Goal: Communication & Community: Participate in discussion

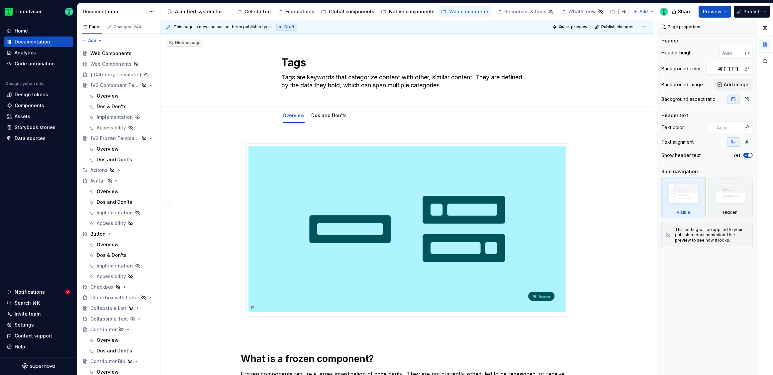
scroll to position [628, 0]
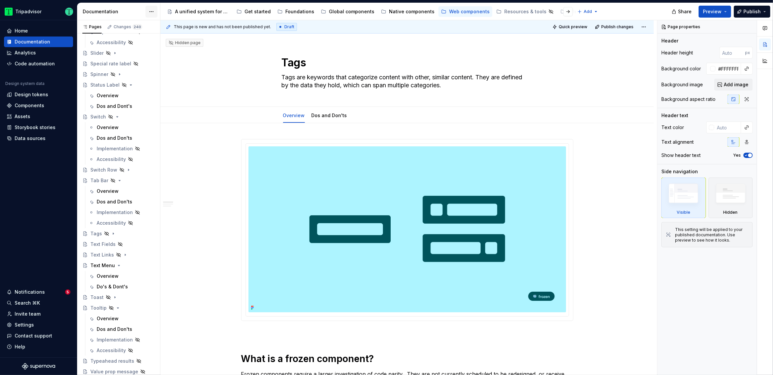
type textarea "*"
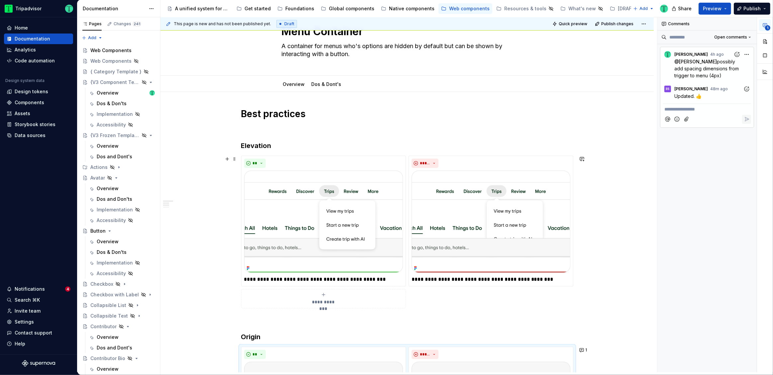
scroll to position [30, 0]
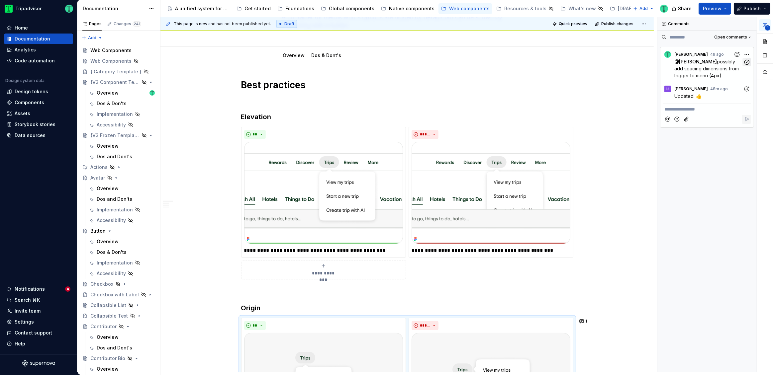
click at [749, 63] on icon "button" at bounding box center [747, 62] width 5 height 5
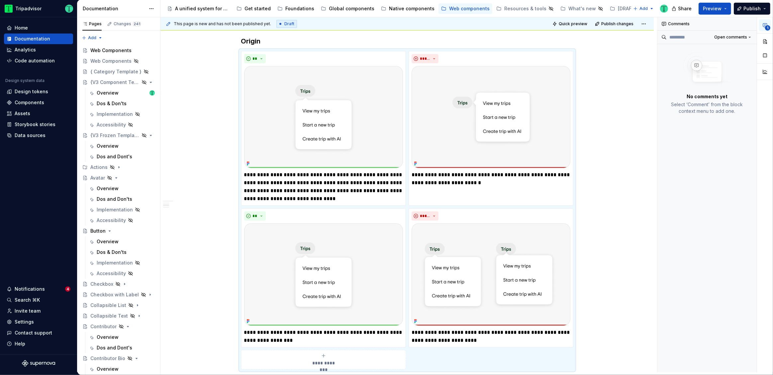
scroll to position [325, 0]
click at [727, 38] on span "Open comments" at bounding box center [730, 37] width 33 height 5
click at [678, 21] on div "Comments Open comments No comments yet Select ‘Comment’ from the block context …" at bounding box center [716, 195] width 116 height 356
click at [45, 290] on div "Notifications" at bounding box center [36, 289] width 58 height 7
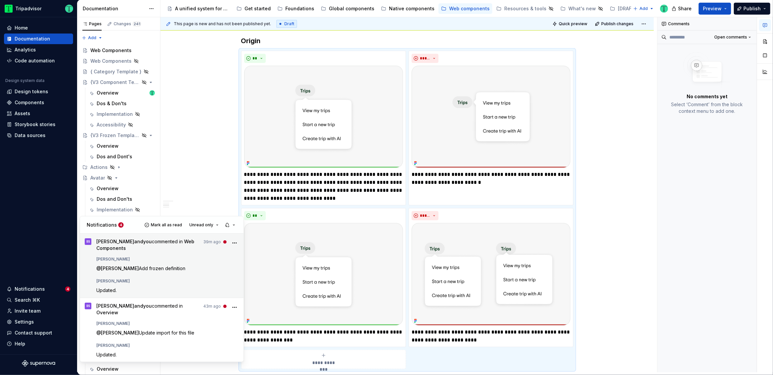
click at [132, 248] on span "[PERSON_NAME] and you commented in Web Components" at bounding box center [148, 245] width 104 height 13
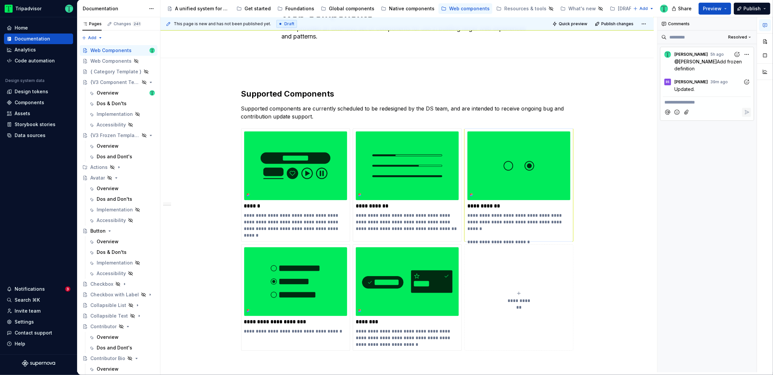
scroll to position [36, 0]
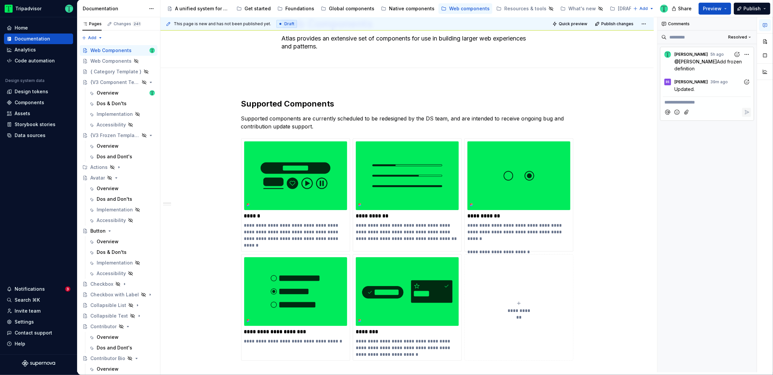
click at [678, 112] on icon "Add emoji" at bounding box center [677, 112] width 7 height 7
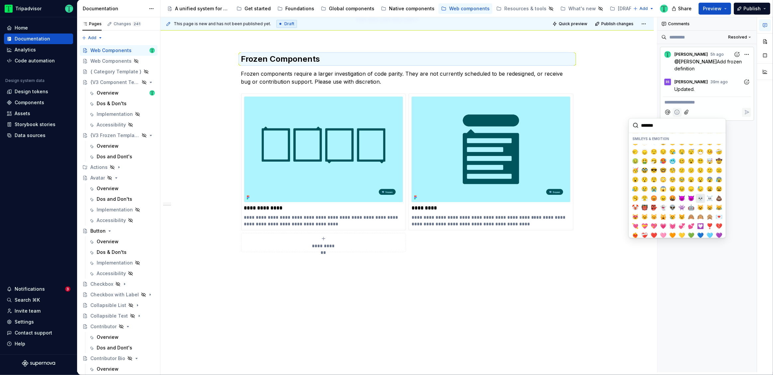
scroll to position [44, 0]
click at [653, 231] on span "❤️" at bounding box center [654, 234] width 5 height 7
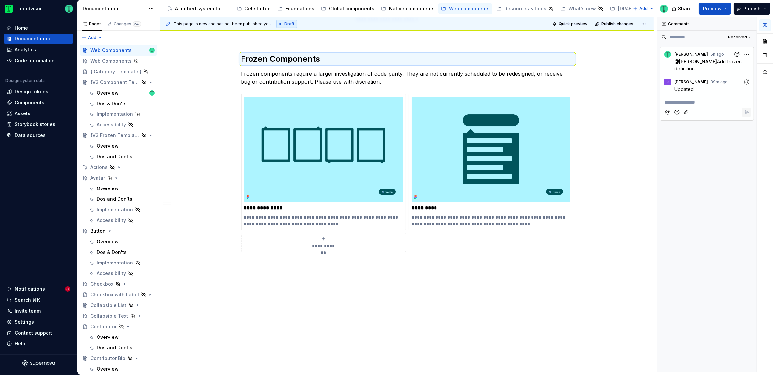
click at [679, 110] on icon "Add emoji" at bounding box center [677, 112] width 7 height 7
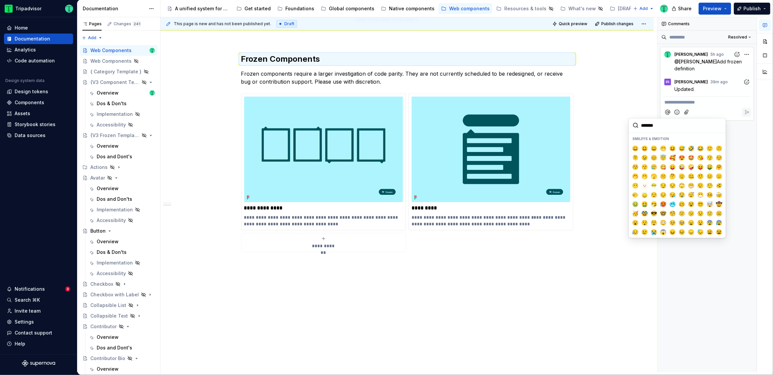
click at [750, 83] on button "Add reaction" at bounding box center [746, 81] width 9 height 9
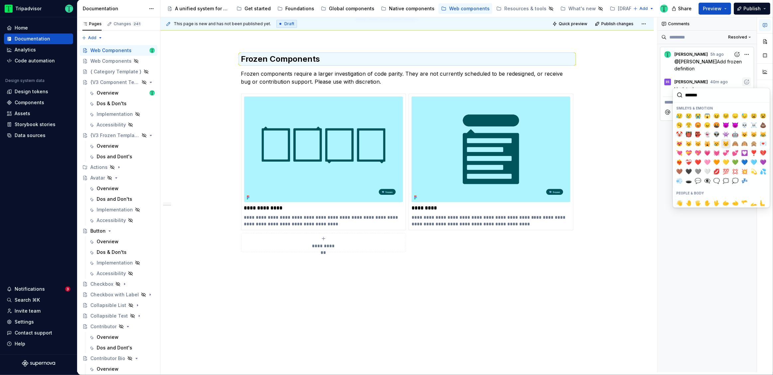
scroll to position [82, 0]
click at [698, 161] on span "❤️" at bounding box center [697, 163] width 5 height 7
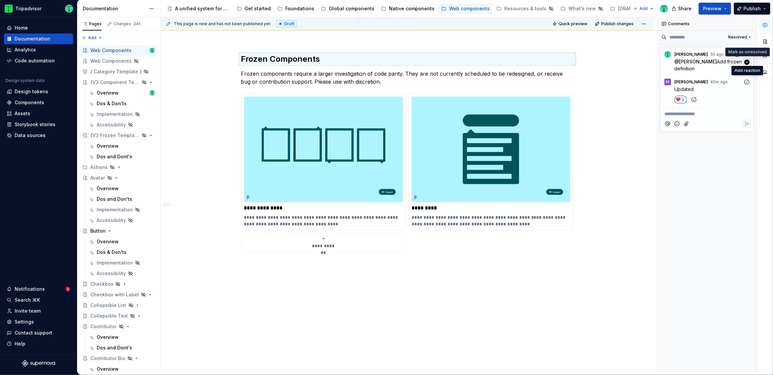
click at [747, 63] on icon "button" at bounding box center [747, 61] width 5 height 5
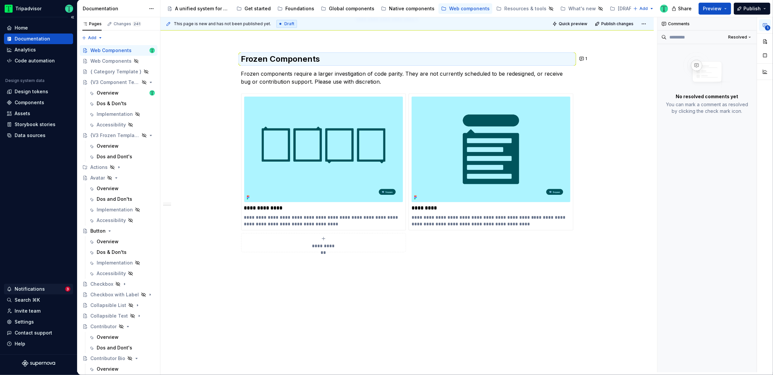
click at [41, 286] on div "Notifications" at bounding box center [30, 289] width 30 height 7
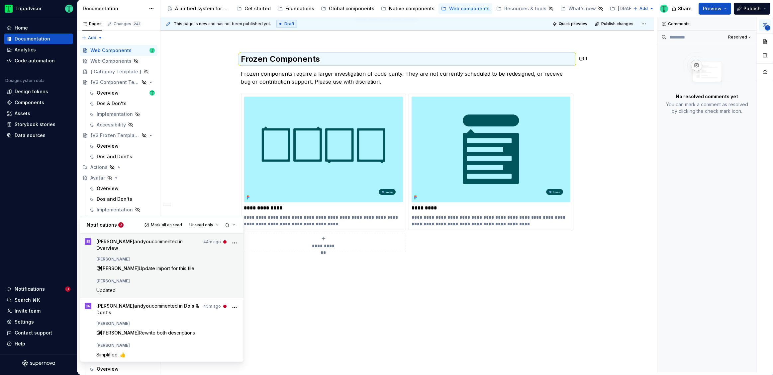
click at [165, 266] on span "Update import for this file" at bounding box center [166, 269] width 55 height 6
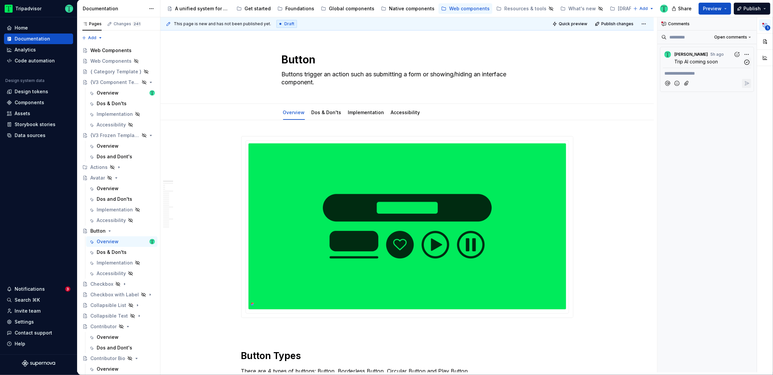
click at [683, 58] on p "Trip AI coming soon" at bounding box center [708, 61] width 69 height 7
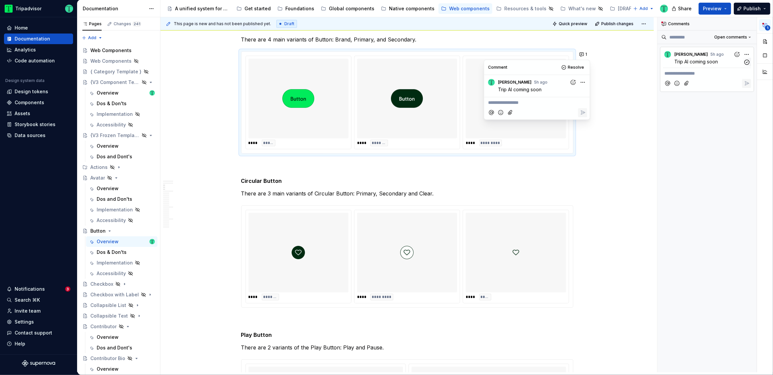
scroll to position [568, 0]
click at [33, 294] on div "Notifications 3" at bounding box center [38, 289] width 69 height 11
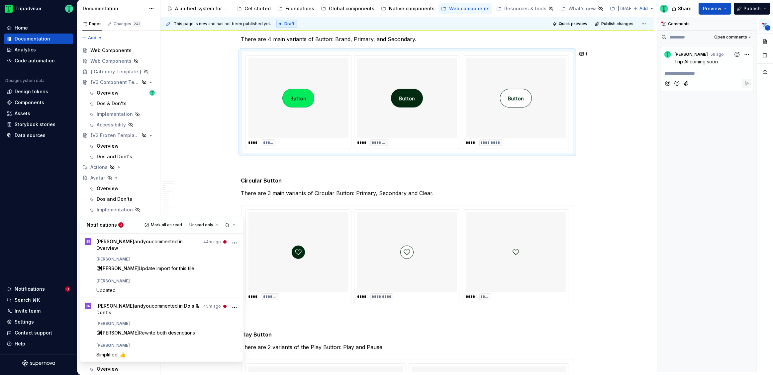
click at [34, 290] on html "Tripadvisor Home Documentation Analytics Code automation Design system data Des…" at bounding box center [386, 187] width 773 height 375
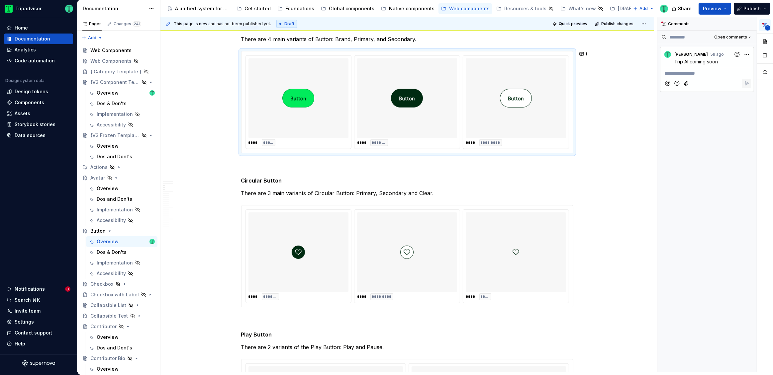
click at [34, 290] on div "Notifications" at bounding box center [30, 289] width 30 height 7
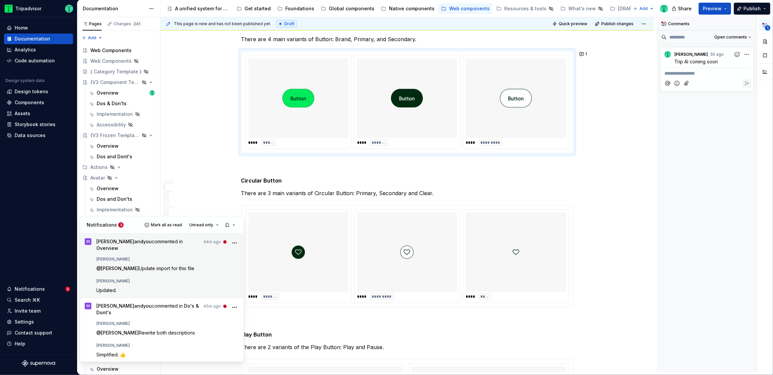
click at [139, 266] on span "Update import for this file" at bounding box center [166, 269] width 55 height 6
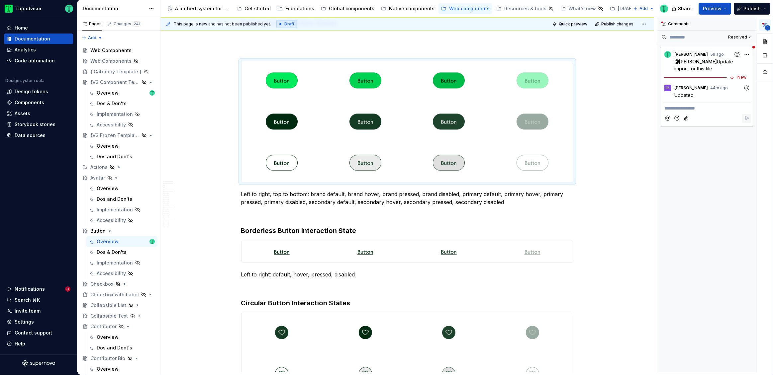
scroll to position [1730, 0]
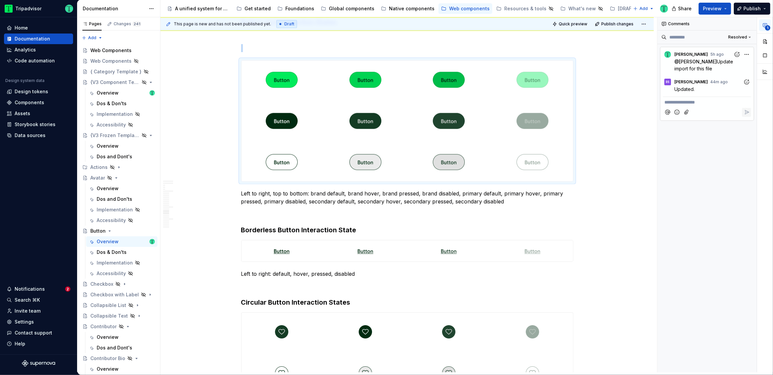
click at [748, 81] on circle "Add reaction" at bounding box center [747, 81] width 0 height 0
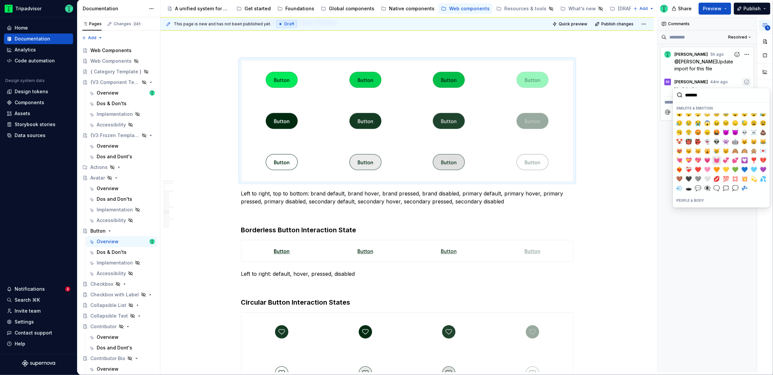
scroll to position [80, 0]
click at [699, 163] on span "❤️" at bounding box center [697, 165] width 5 height 7
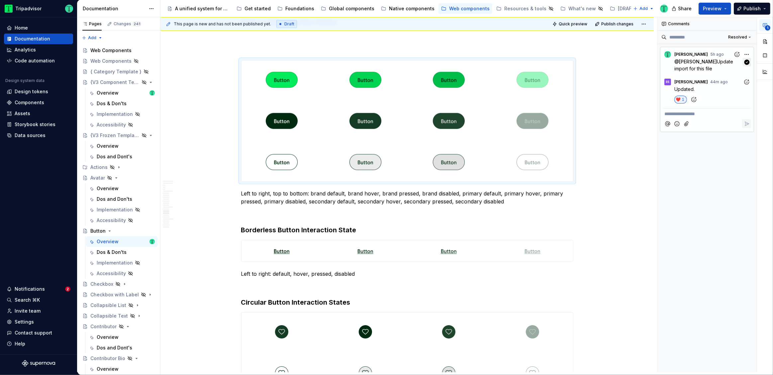
click at [748, 61] on icon "button" at bounding box center [747, 62] width 6 height 6
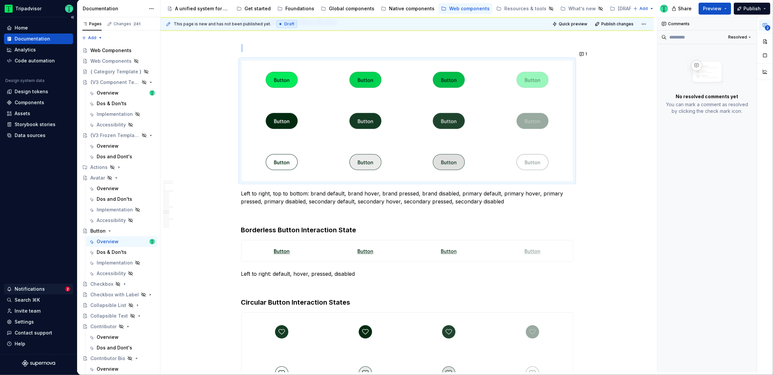
click at [39, 287] on div "Notifications" at bounding box center [30, 289] width 30 height 7
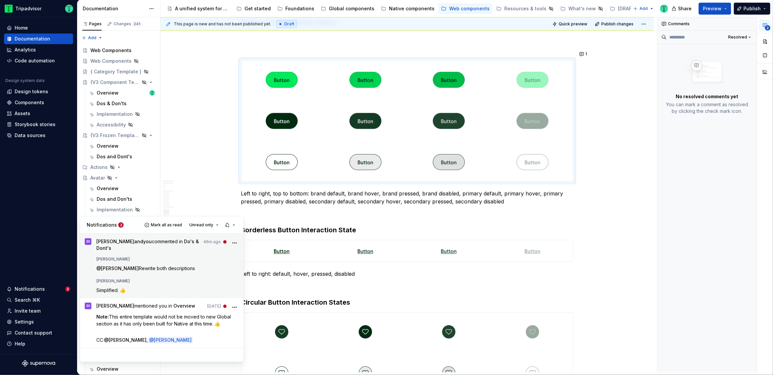
click at [155, 280] on div "[PERSON_NAME]" at bounding box center [167, 280] width 143 height 8
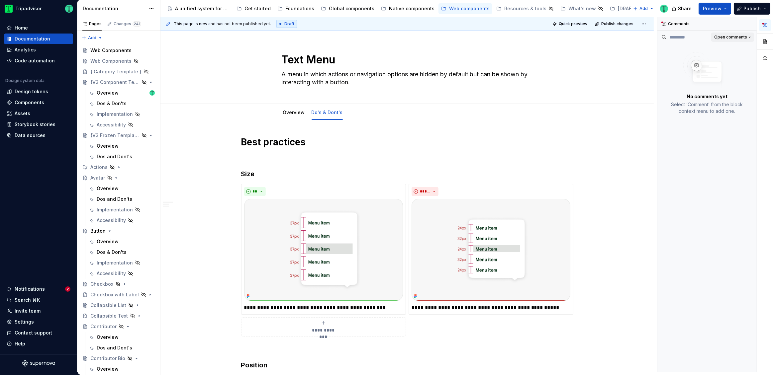
click at [735, 38] on span "Open comments" at bounding box center [730, 37] width 33 height 5
click at [732, 62] on div "Resolved" at bounding box center [728, 60] width 43 height 7
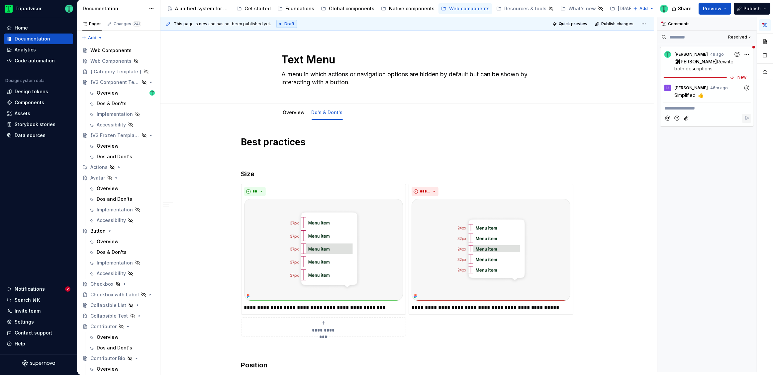
click at [747, 89] on icon "Add reaction" at bounding box center [747, 88] width 7 height 7
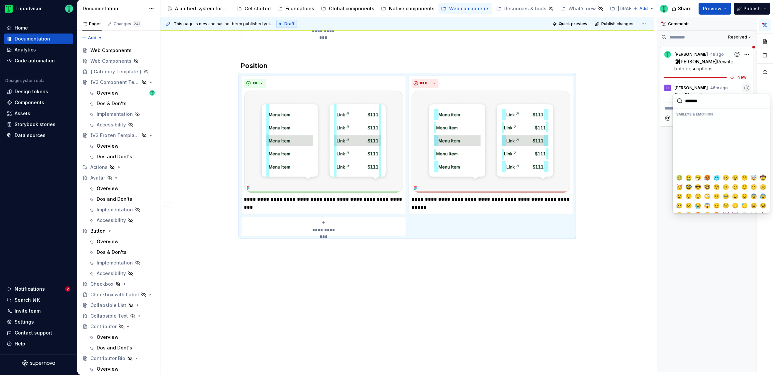
scroll to position [101, 0]
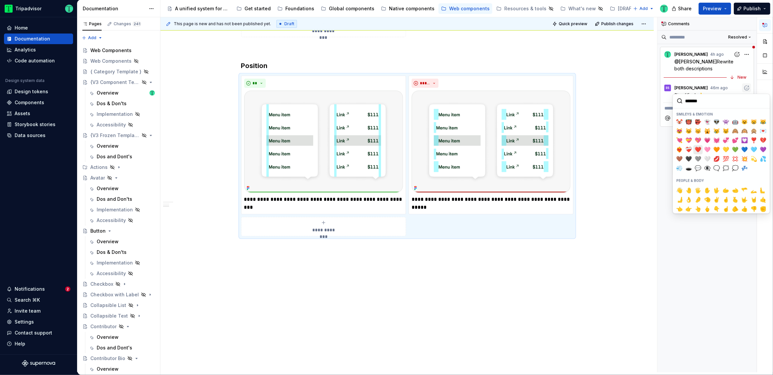
click at [697, 148] on span "❤️" at bounding box center [697, 150] width 5 height 7
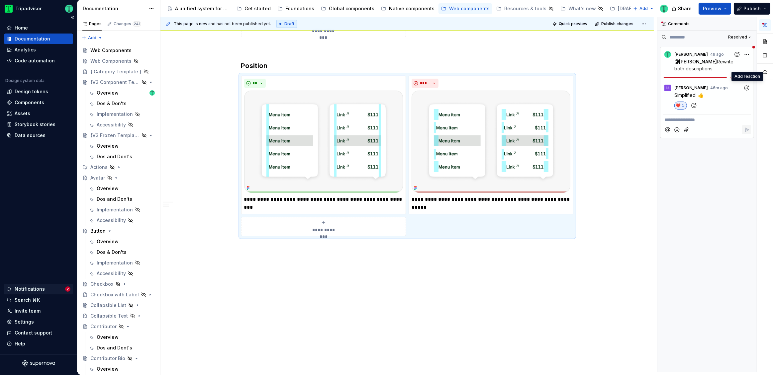
click at [38, 288] on div "Notifications" at bounding box center [30, 289] width 30 height 7
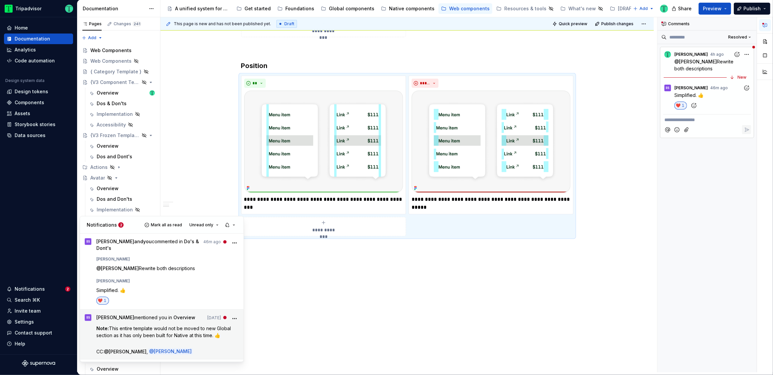
click at [115, 329] on span "This entire template would not be moved to new Global section as it has only be…" at bounding box center [164, 332] width 136 height 13
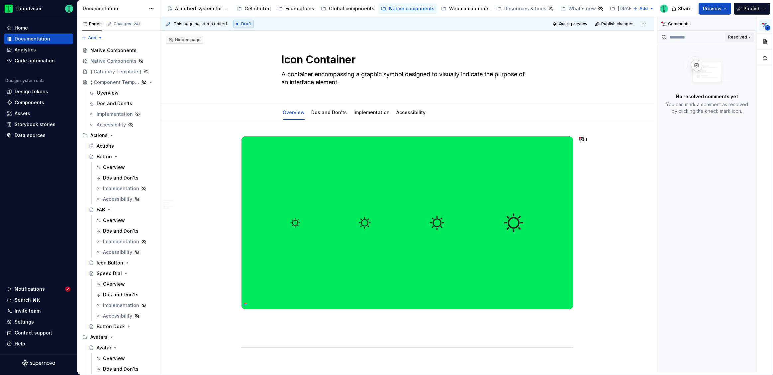
click at [739, 39] on span "Resolved" at bounding box center [737, 37] width 19 height 5
click at [730, 49] on div "Open comments" at bounding box center [728, 50] width 43 height 7
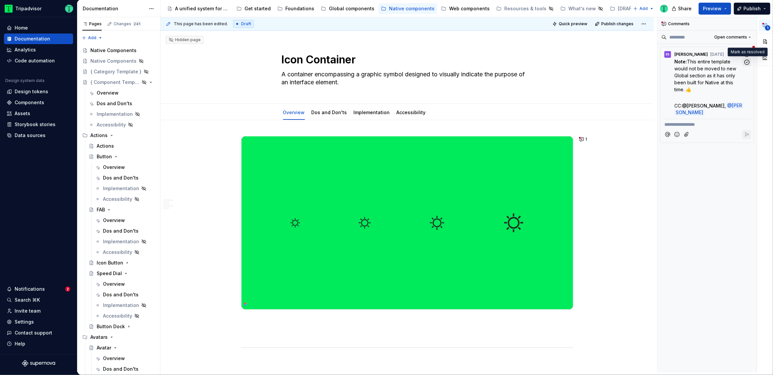
click at [747, 61] on icon "button" at bounding box center [747, 62] width 6 height 6
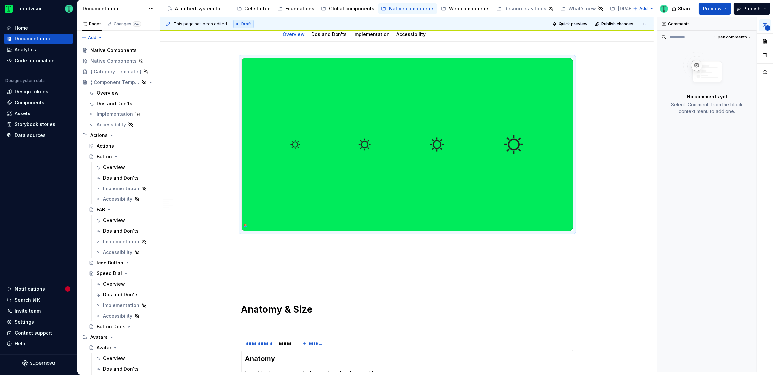
scroll to position [85, 0]
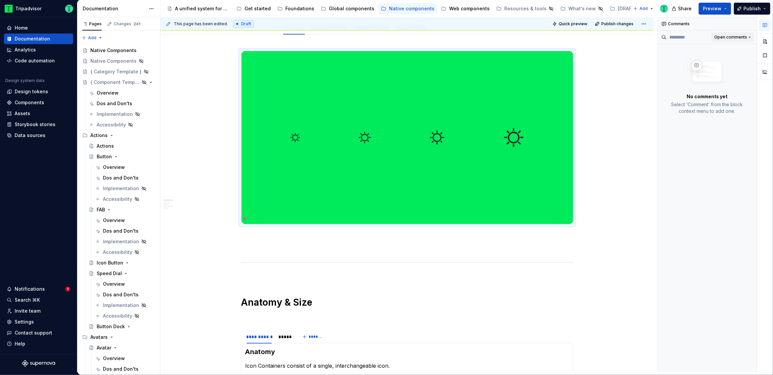
click at [735, 36] on span "Open comments" at bounding box center [730, 37] width 33 height 5
click at [737, 63] on div "Resolved" at bounding box center [728, 60] width 43 height 7
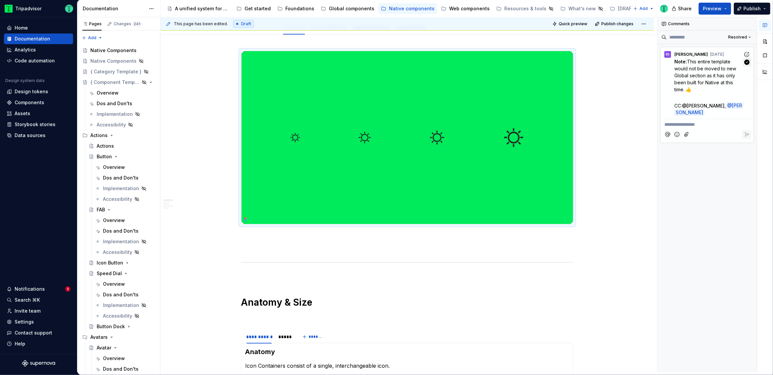
click at [747, 61] on icon "button" at bounding box center [747, 61] width 5 height 5
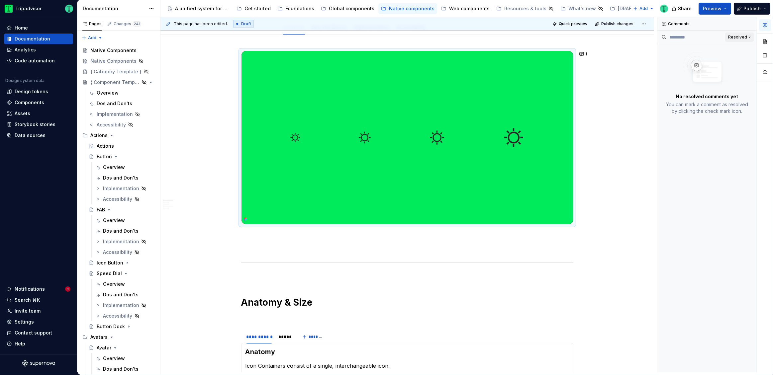
click at [741, 35] on span "Resolved" at bounding box center [737, 37] width 19 height 5
click at [736, 51] on div "Open comments" at bounding box center [728, 50] width 43 height 7
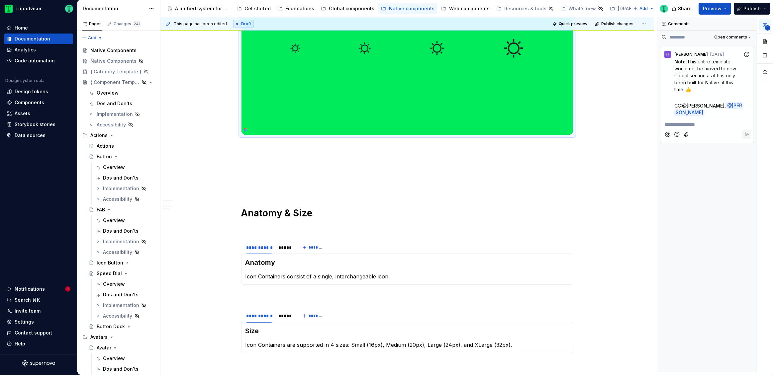
scroll to position [0, 0]
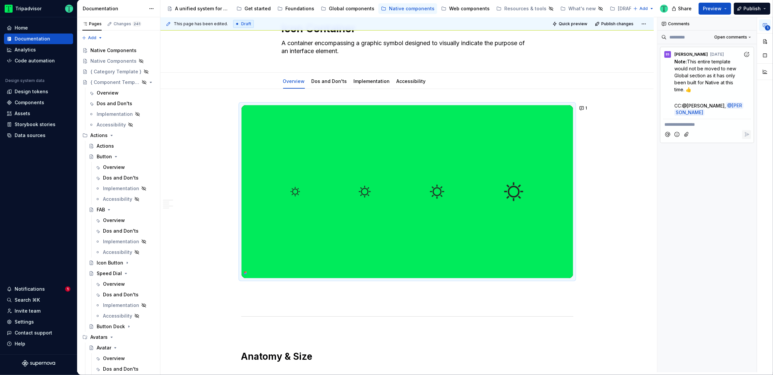
click at [714, 125] on p "**********" at bounding box center [707, 124] width 85 height 7
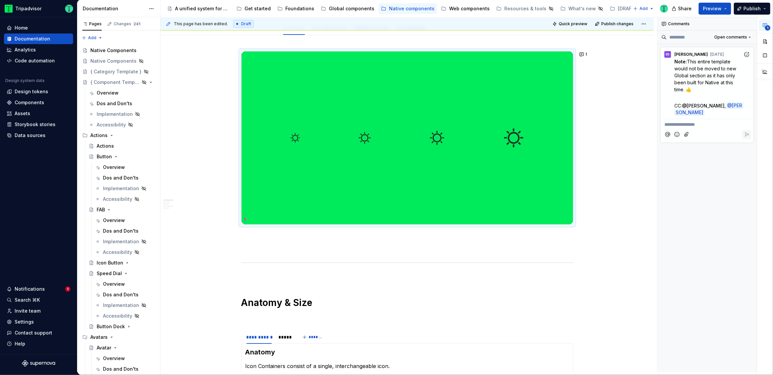
scroll to position [85, 0]
click at [745, 61] on icon "button" at bounding box center [747, 62] width 6 height 6
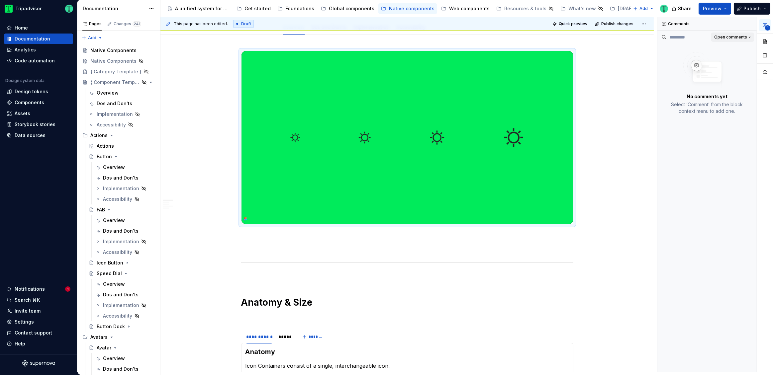
click at [748, 37] on button "Open comments" at bounding box center [732, 37] width 43 height 9
click at [736, 58] on div "Resolved" at bounding box center [728, 60] width 43 height 7
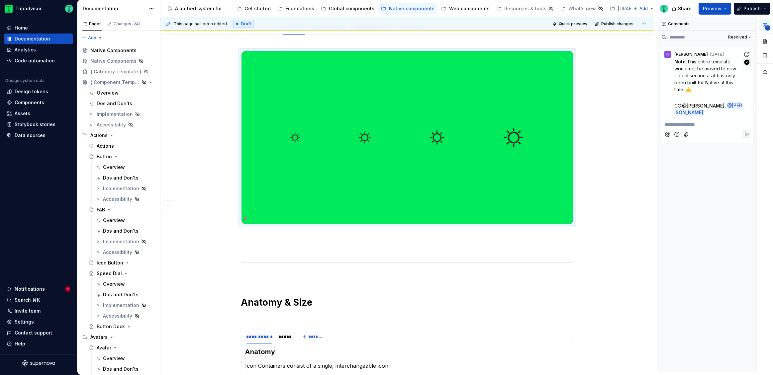
click at [746, 62] on icon "button" at bounding box center [747, 62] width 6 height 6
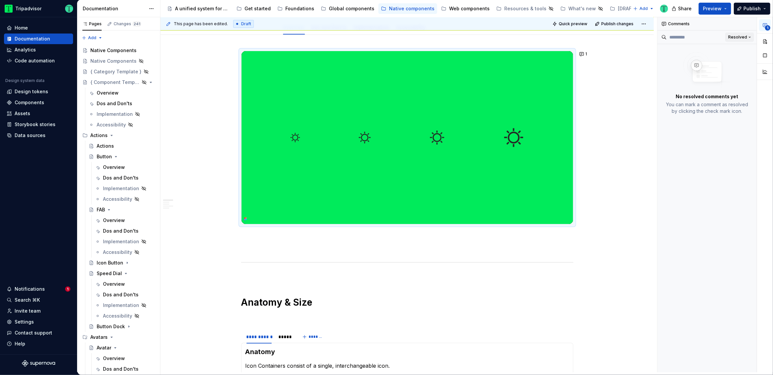
click at [734, 38] on span "Resolved" at bounding box center [737, 37] width 19 height 5
click at [737, 44] on div "Open comments Resolved" at bounding box center [724, 55] width 60 height 25
click at [735, 51] on div "Open comments" at bounding box center [728, 50] width 43 height 7
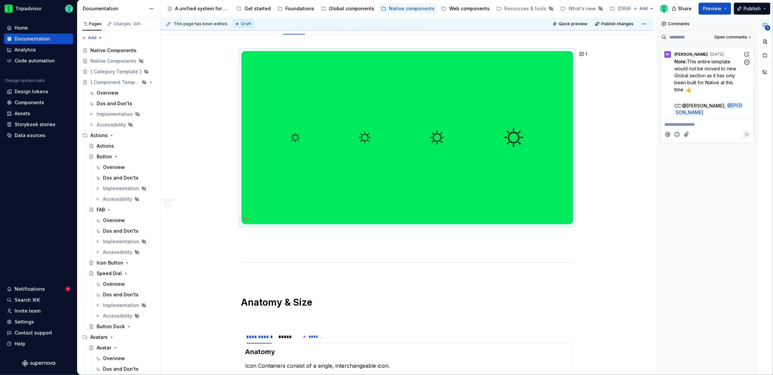
click at [749, 51] on icon "Add reaction" at bounding box center [747, 54] width 7 height 7
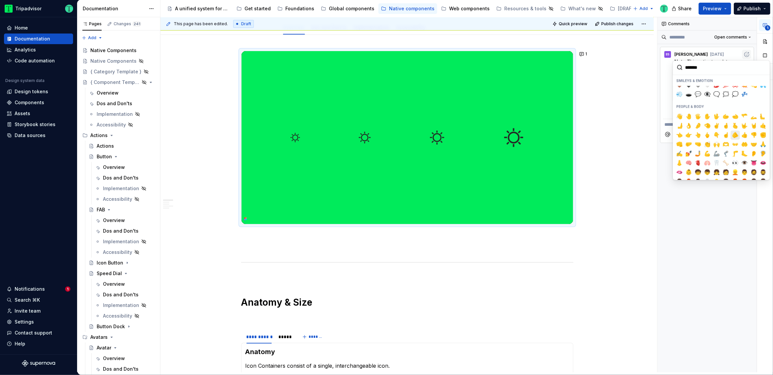
scroll to position [141, 0]
click at [749, 131] on button "👎️" at bounding box center [753, 134] width 9 height 9
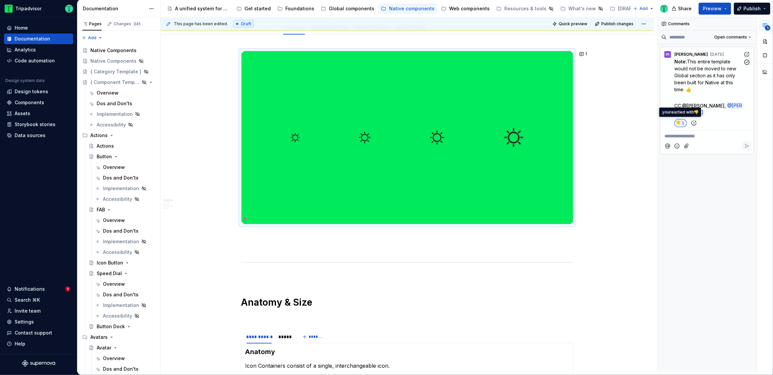
click at [683, 123] on span "1" at bounding box center [683, 123] width 3 height 5
click at [746, 51] on icon "Add reaction" at bounding box center [747, 54] width 7 height 7
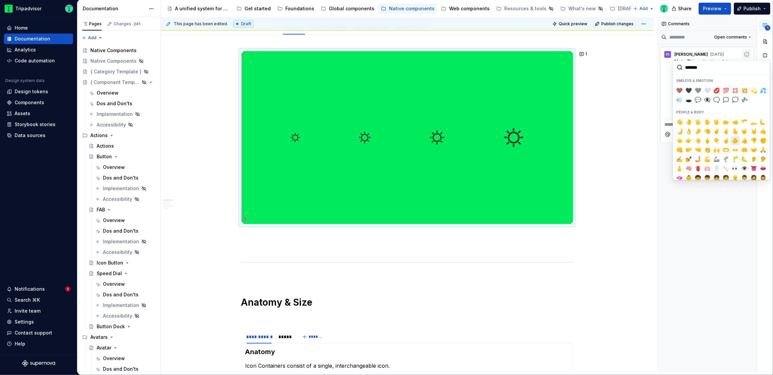
scroll to position [126, 0]
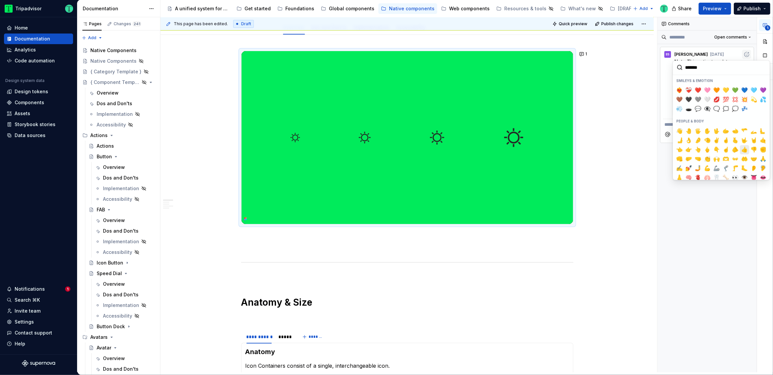
click at [743, 147] on span "👍️" at bounding box center [744, 150] width 5 height 7
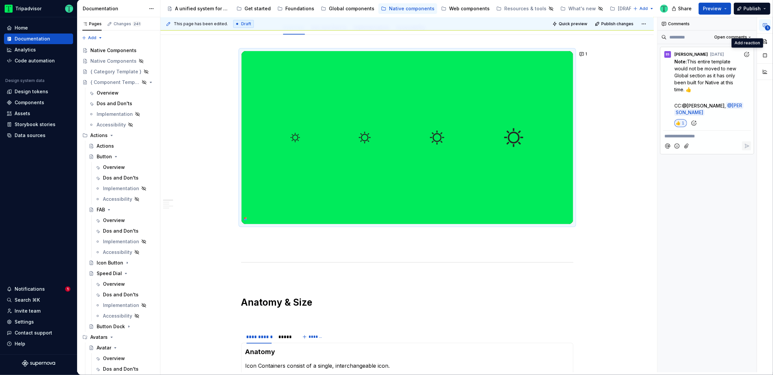
click at [713, 189] on div "**********" at bounding box center [708, 195] width 100 height 356
click at [28, 289] on div "Notifications" at bounding box center [30, 289] width 30 height 7
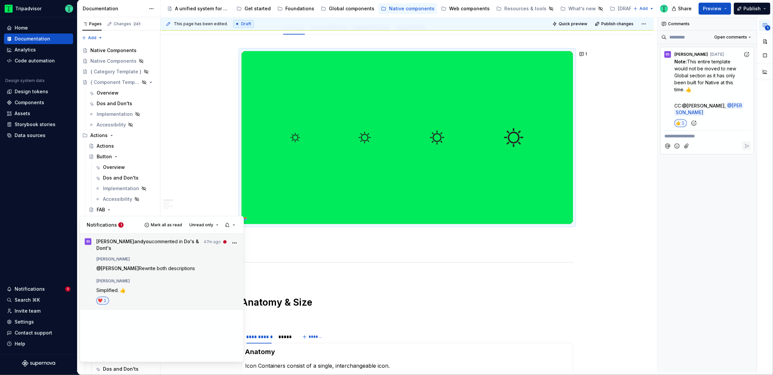
click at [192, 285] on div "[PERSON_NAME] Simplified. 👍️ ❤️ 1" at bounding box center [167, 290] width 143 height 29
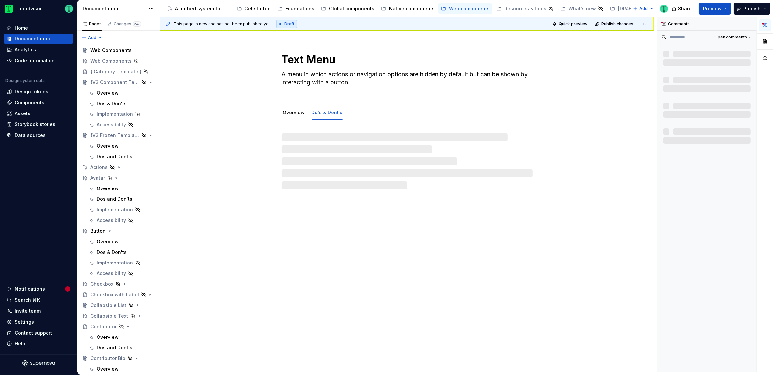
type textarea "*"
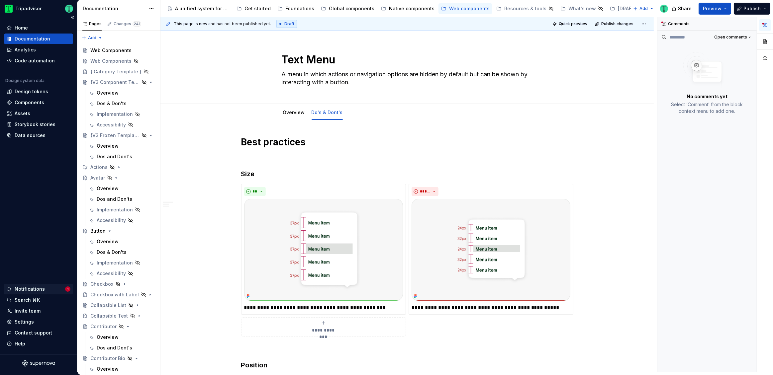
click at [29, 289] on div "Notifications" at bounding box center [30, 289] width 30 height 7
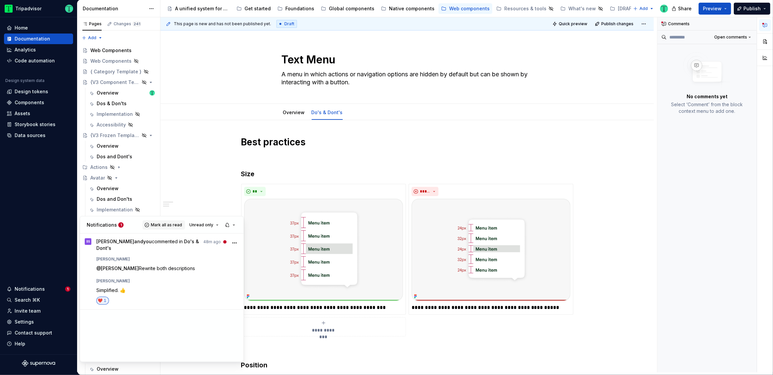
click at [172, 228] on button "Mark all as read" at bounding box center [164, 224] width 43 height 9
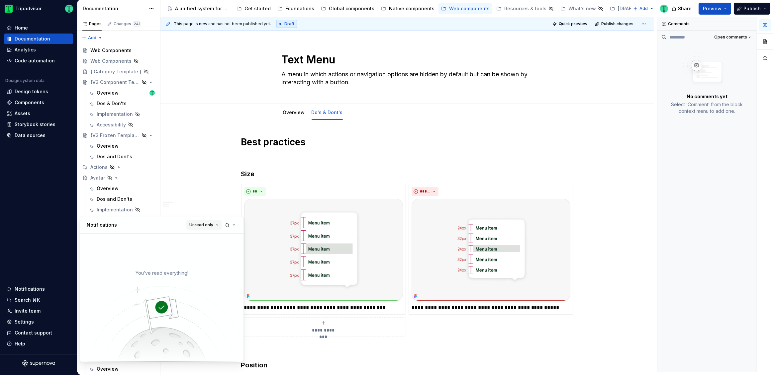
click at [199, 225] on span "Unread only" at bounding box center [201, 224] width 24 height 5
click at [203, 241] on div "All notifications" at bounding box center [221, 238] width 43 height 7
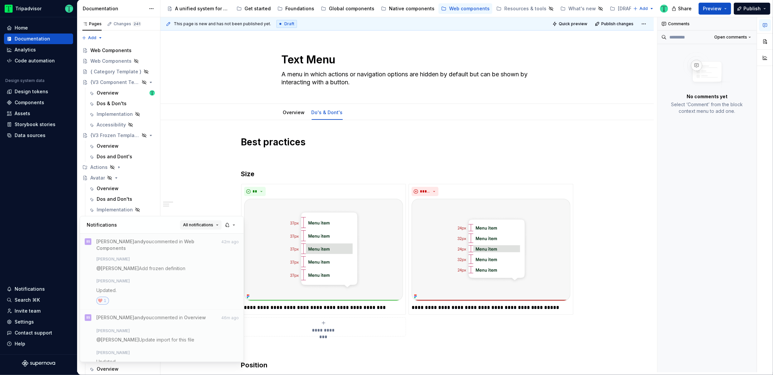
click at [203, 224] on span "All notifications" at bounding box center [198, 224] width 30 height 5
click at [205, 248] on div "Unread only" at bounding box center [214, 248] width 43 height 7
